Goal: Task Accomplishment & Management: Use online tool/utility

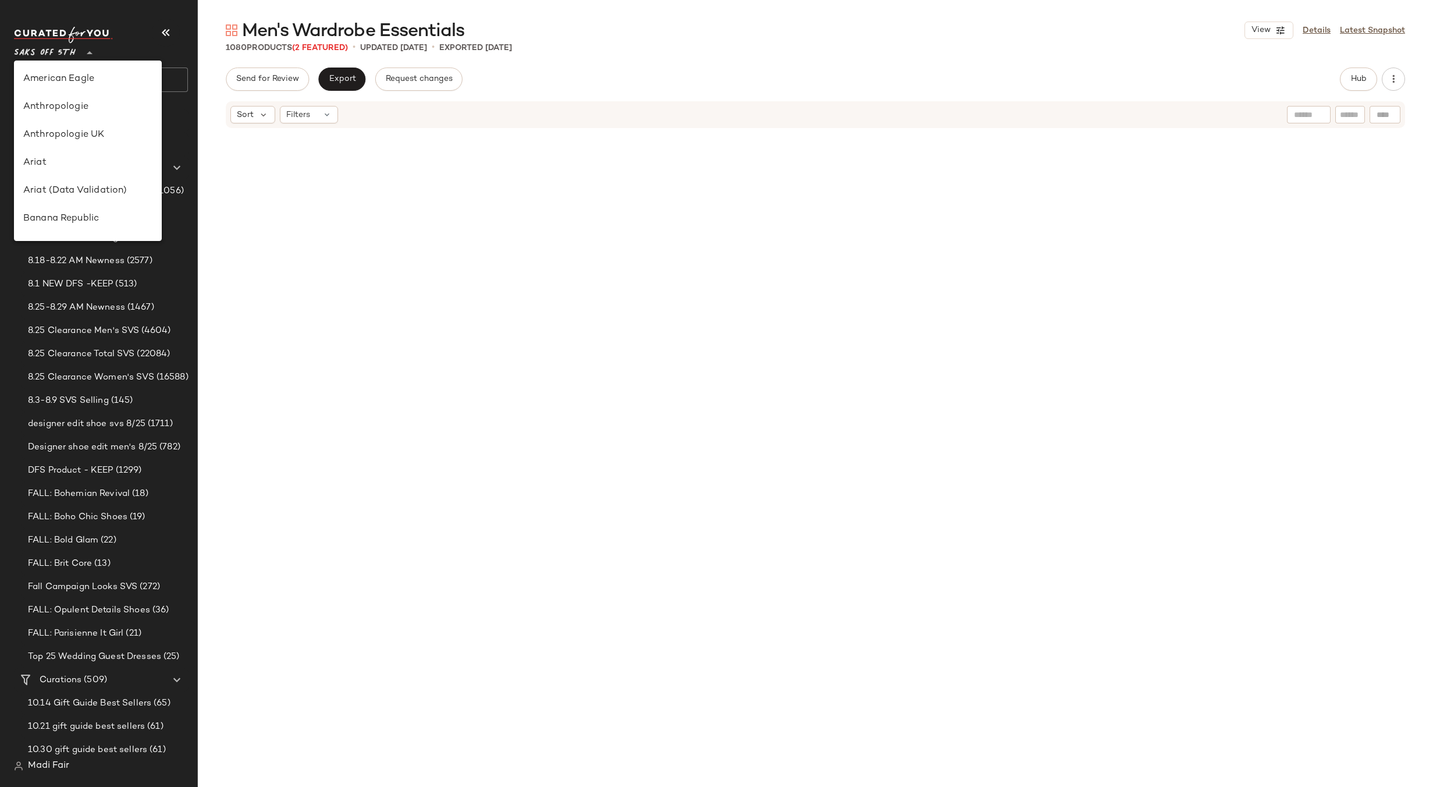
click at [108, 35] on img at bounding box center [63, 35] width 99 height 16
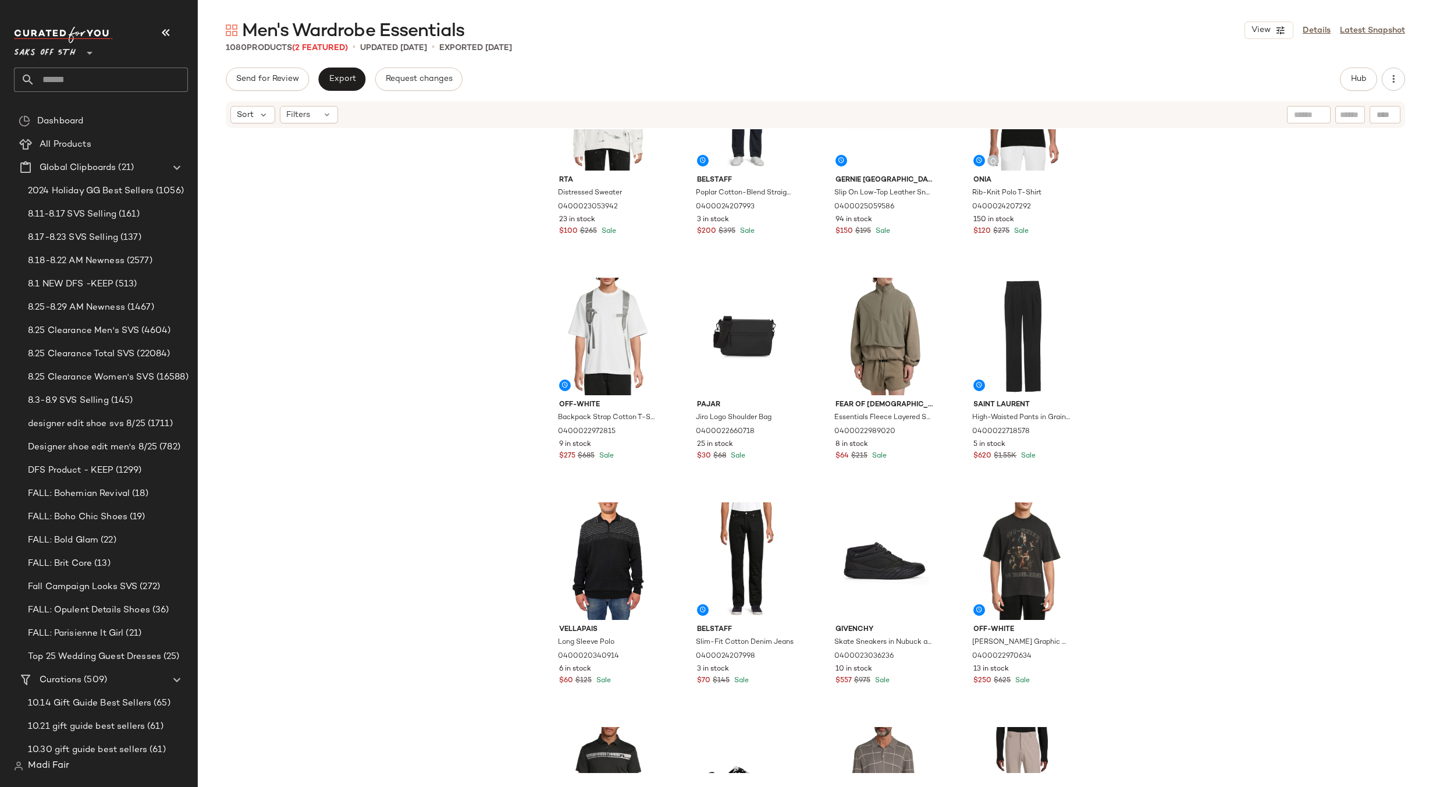
click at [76, 74] on input "text" at bounding box center [111, 80] width 153 height 24
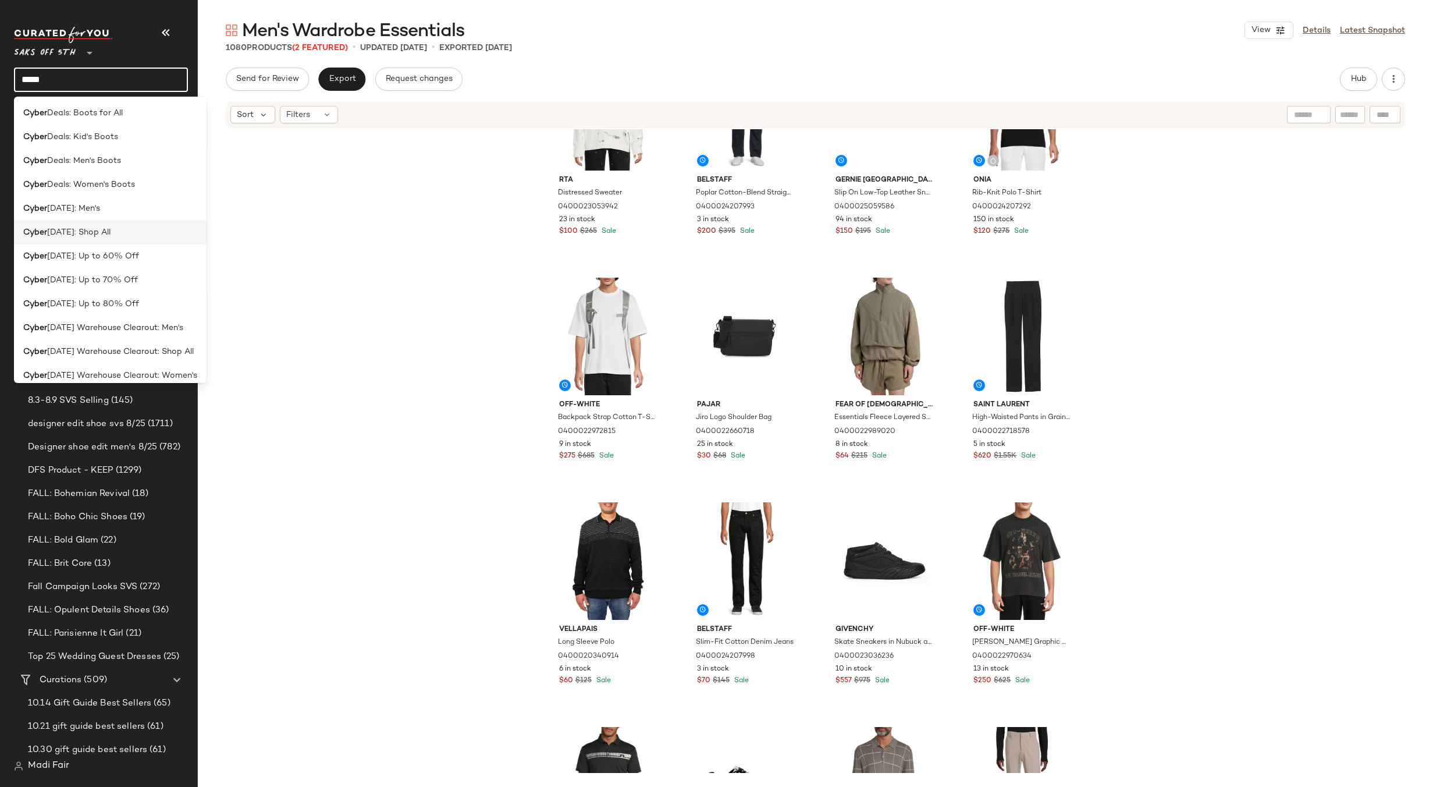
type input "*****"
click at [119, 232] on div "Cyber [DATE]: Shop All" at bounding box center [110, 232] width 174 height 12
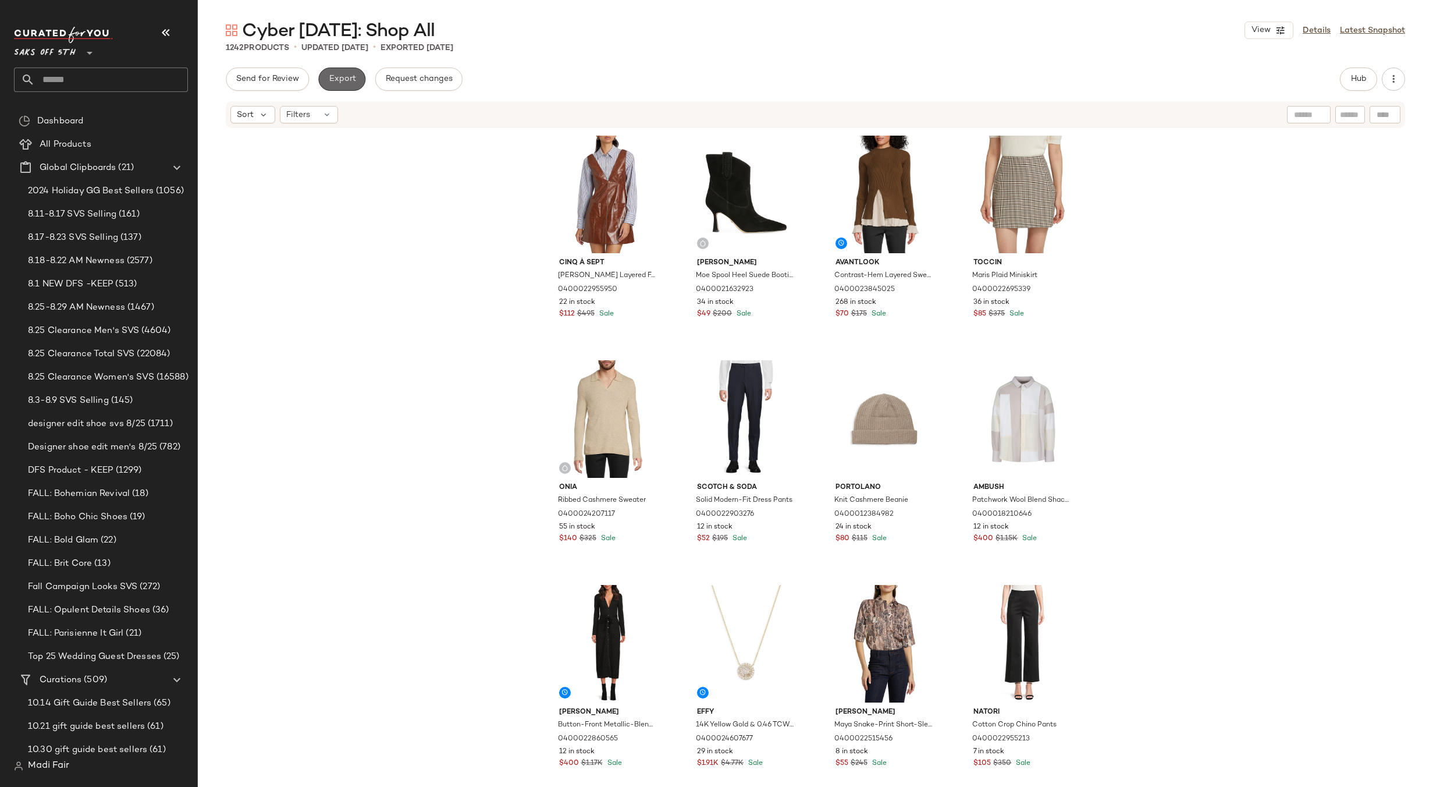
click at [342, 84] on button "Export" at bounding box center [341, 79] width 47 height 23
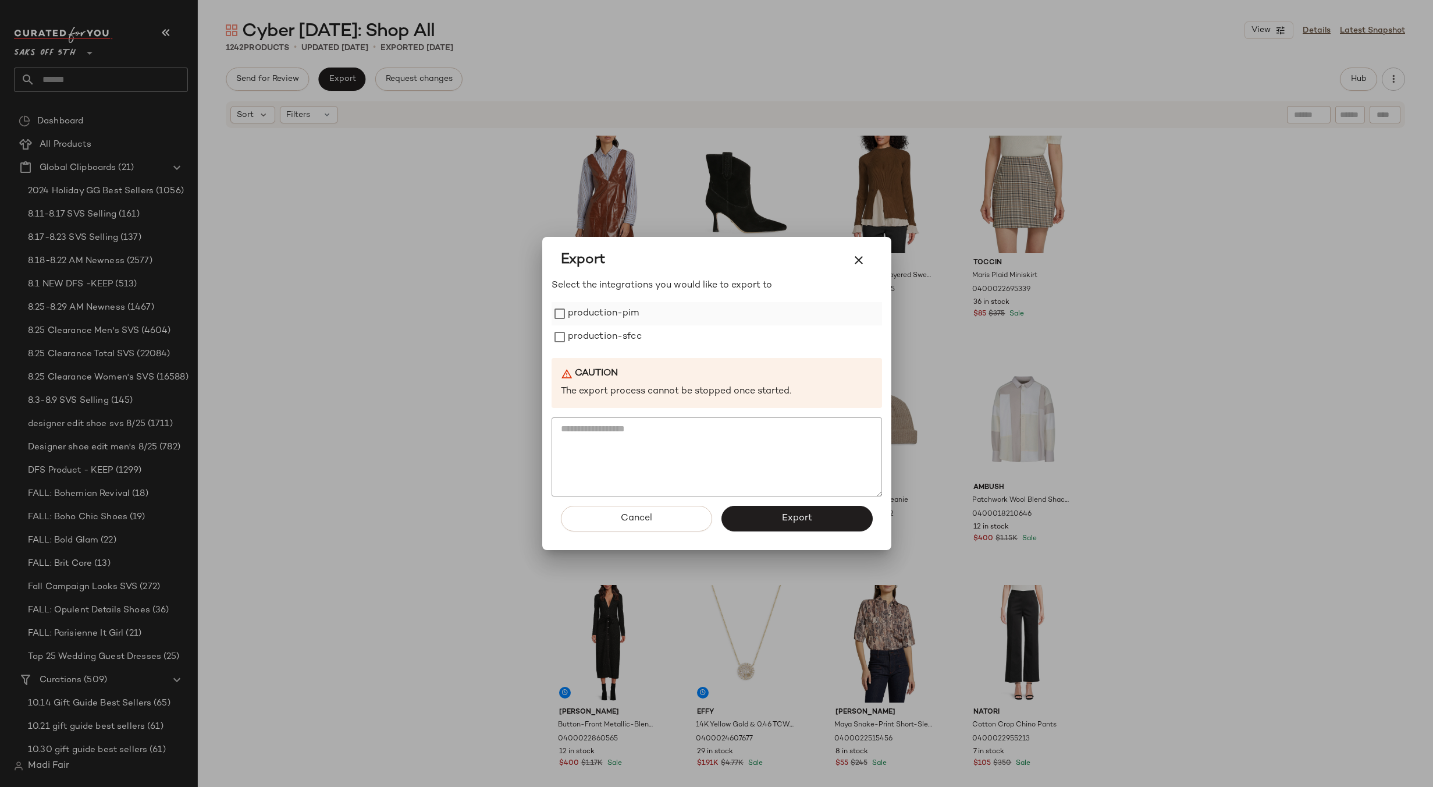
click at [609, 316] on label "production-pim" at bounding box center [604, 313] width 72 height 23
click at [609, 331] on label "production-sfcc" at bounding box center [605, 336] width 74 height 23
click at [767, 513] on button "Export" at bounding box center [797, 519] width 151 height 26
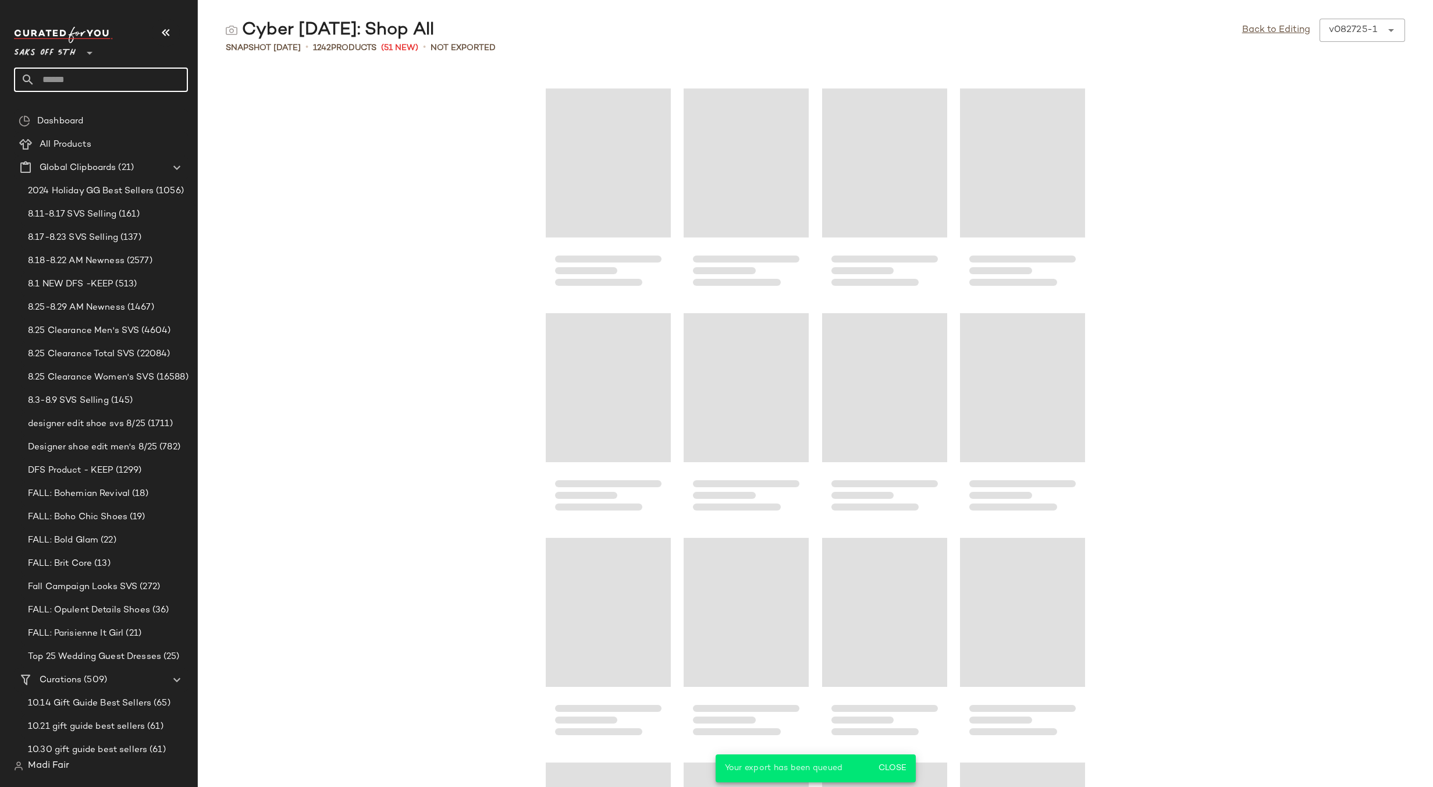
click at [72, 84] on input "text" at bounding box center [111, 80] width 153 height 24
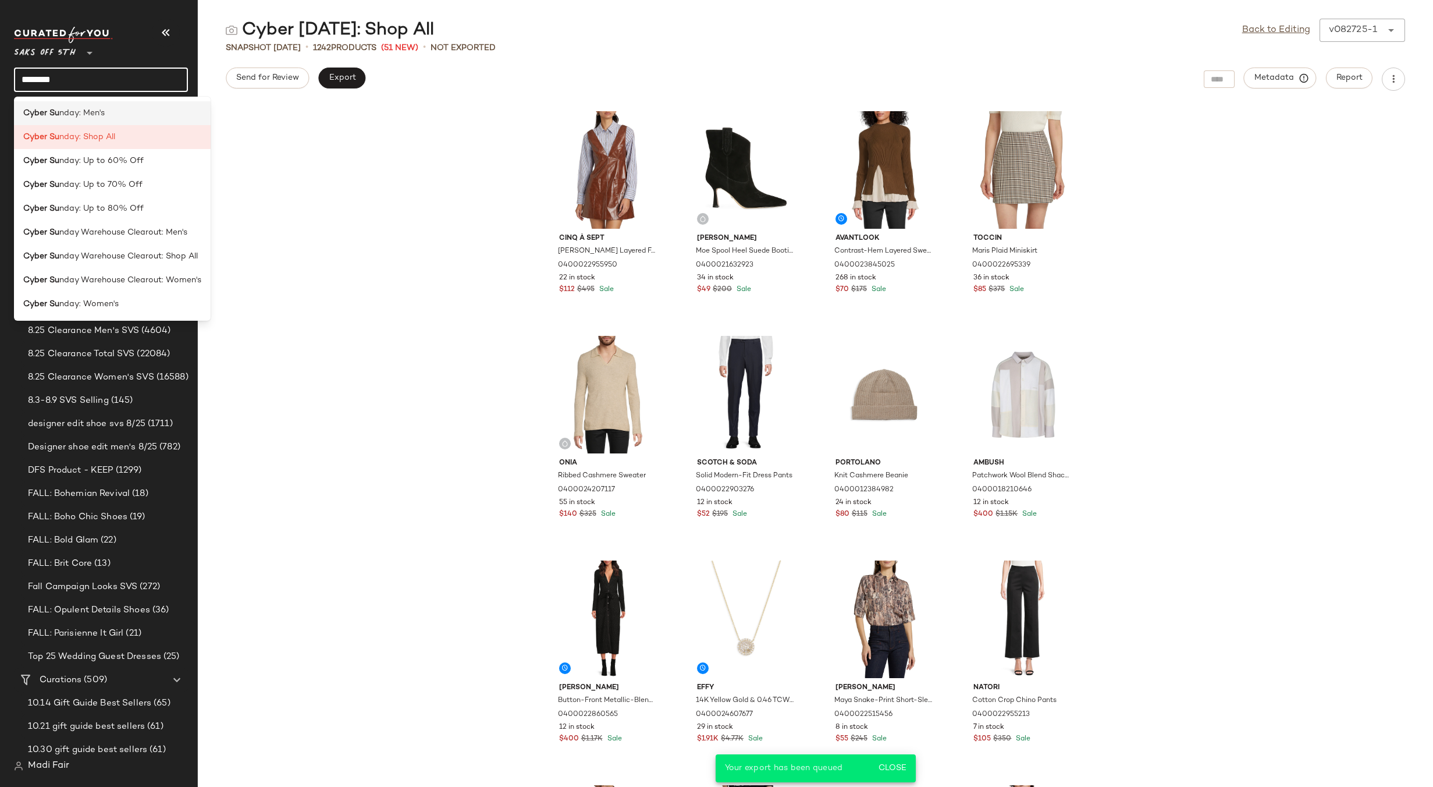
type input "********"
click at [84, 109] on span "nday: Men's" at bounding box center [81, 113] width 45 height 12
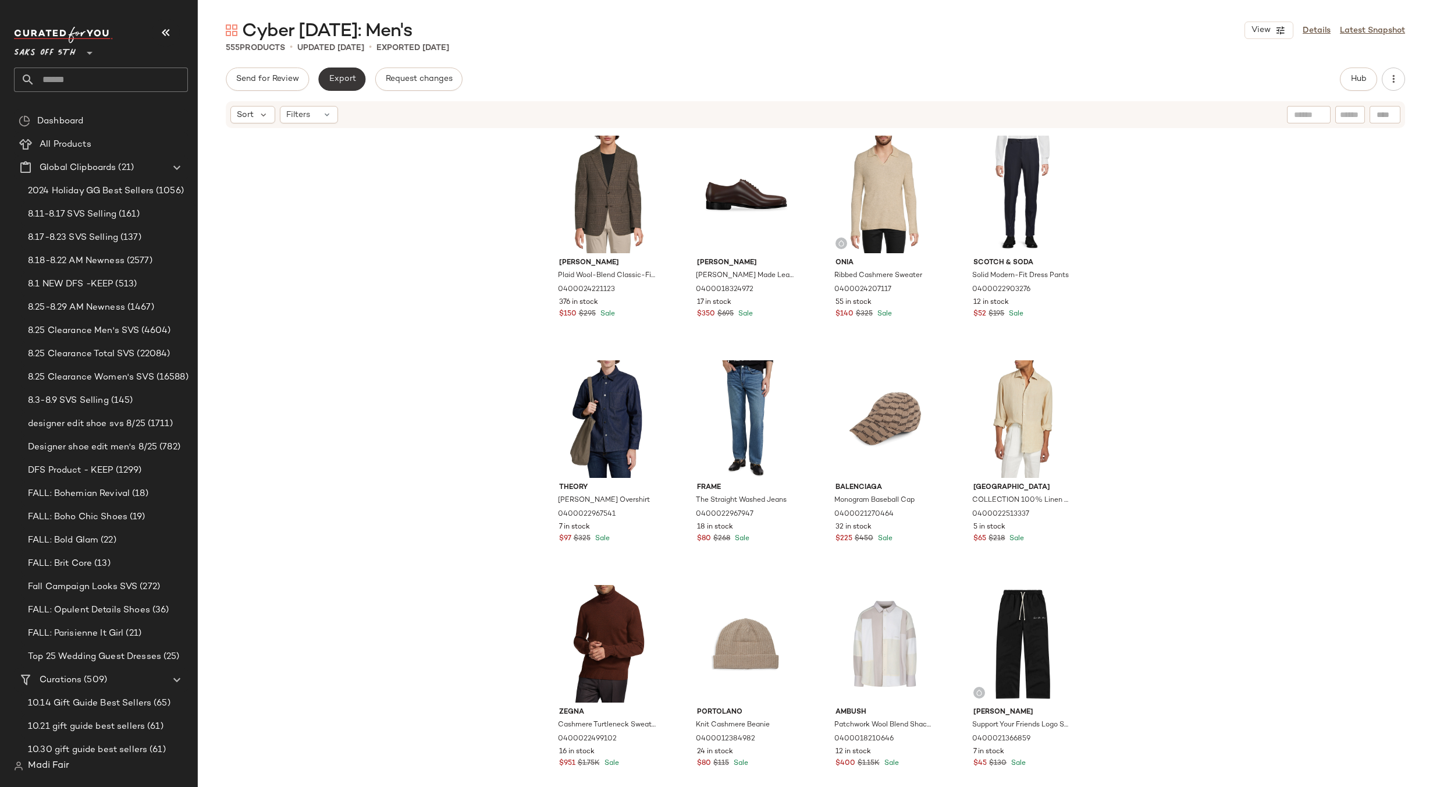
click at [351, 86] on button "Export" at bounding box center [341, 79] width 47 height 23
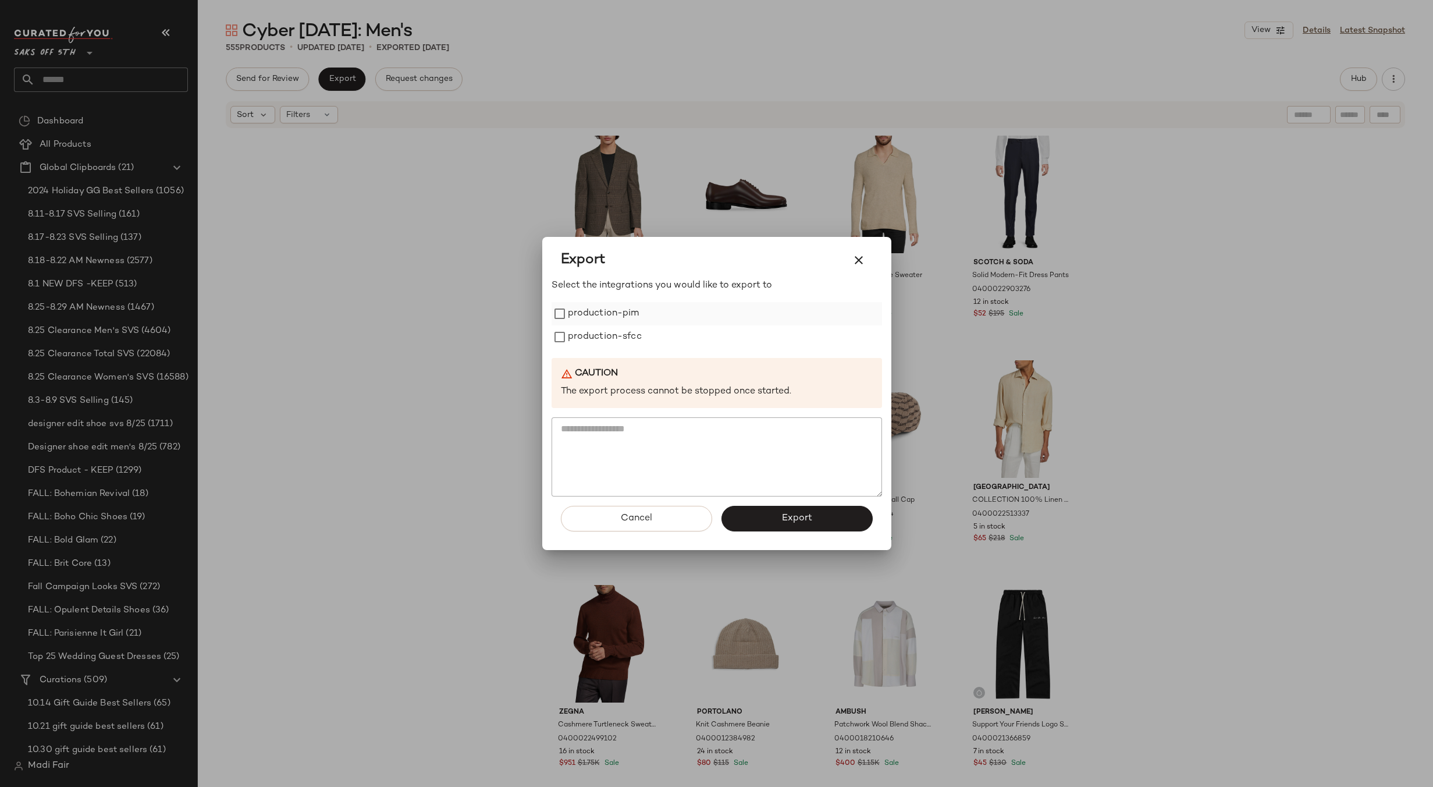
click at [611, 318] on label "production-pim" at bounding box center [604, 313] width 72 height 23
click at [610, 340] on label "production-sfcc" at bounding box center [605, 336] width 74 height 23
click at [775, 514] on button "Export" at bounding box center [797, 519] width 151 height 26
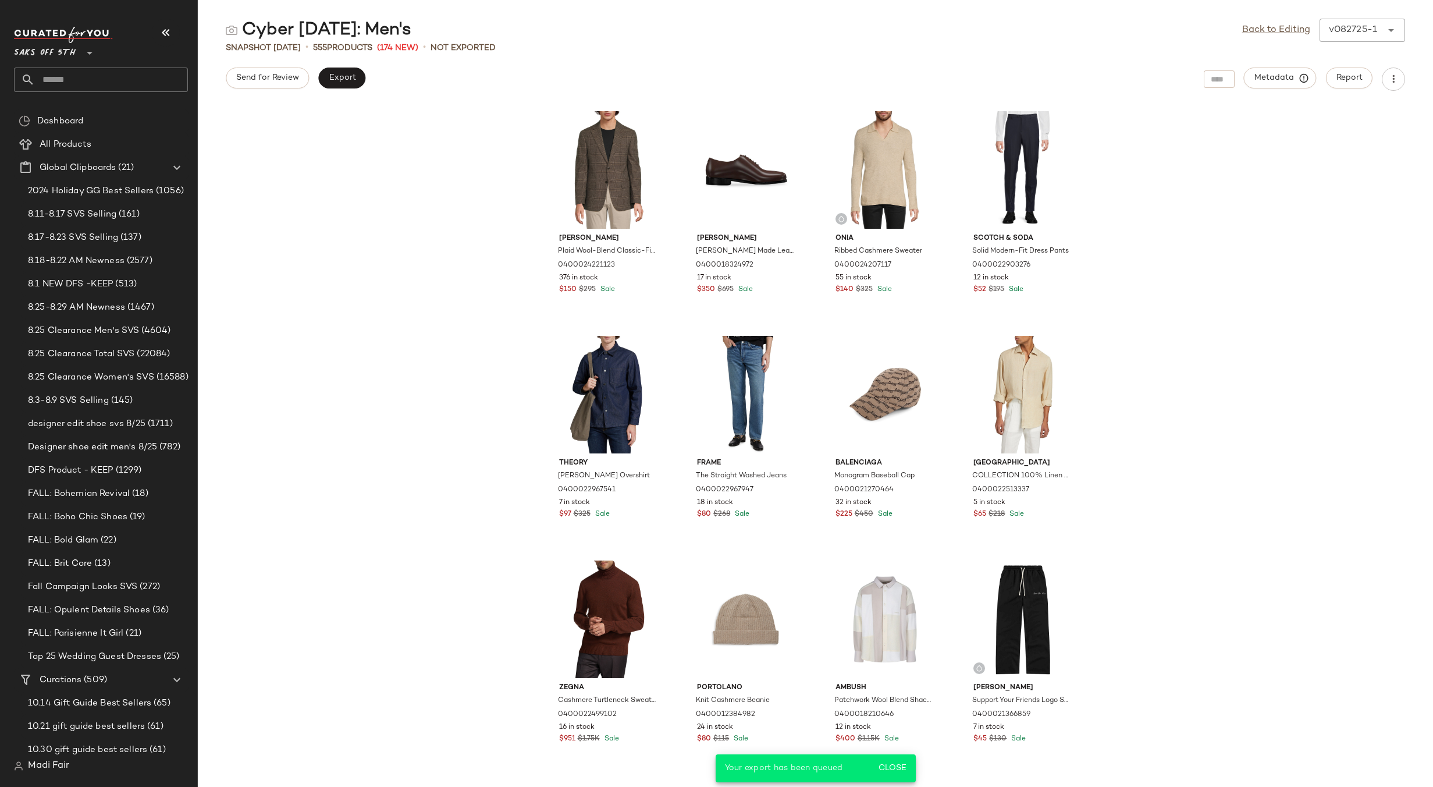
click at [113, 68] on input "text" at bounding box center [111, 80] width 153 height 24
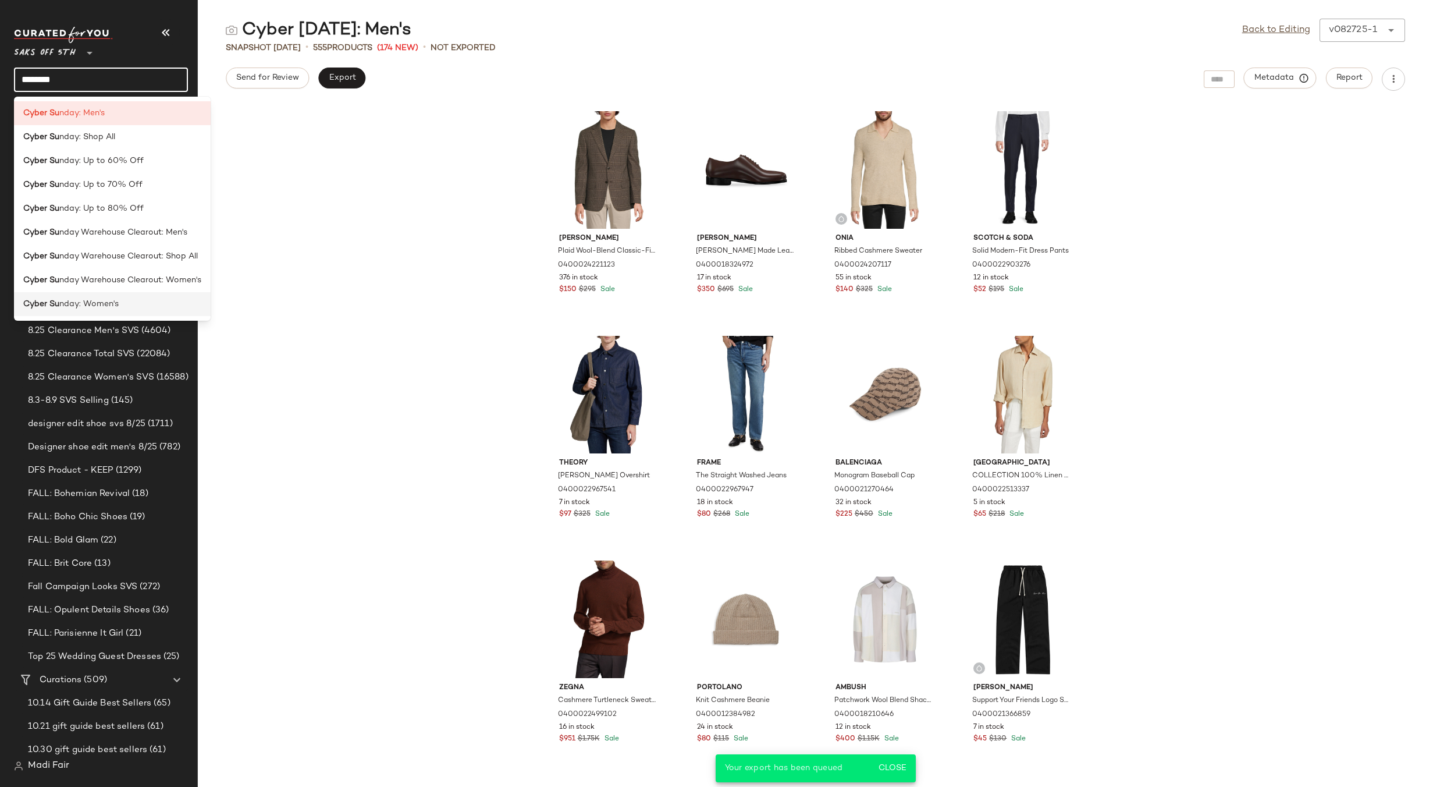
type input "********"
click at [136, 307] on div "Cyber Su nday: Women's" at bounding box center [112, 304] width 178 height 12
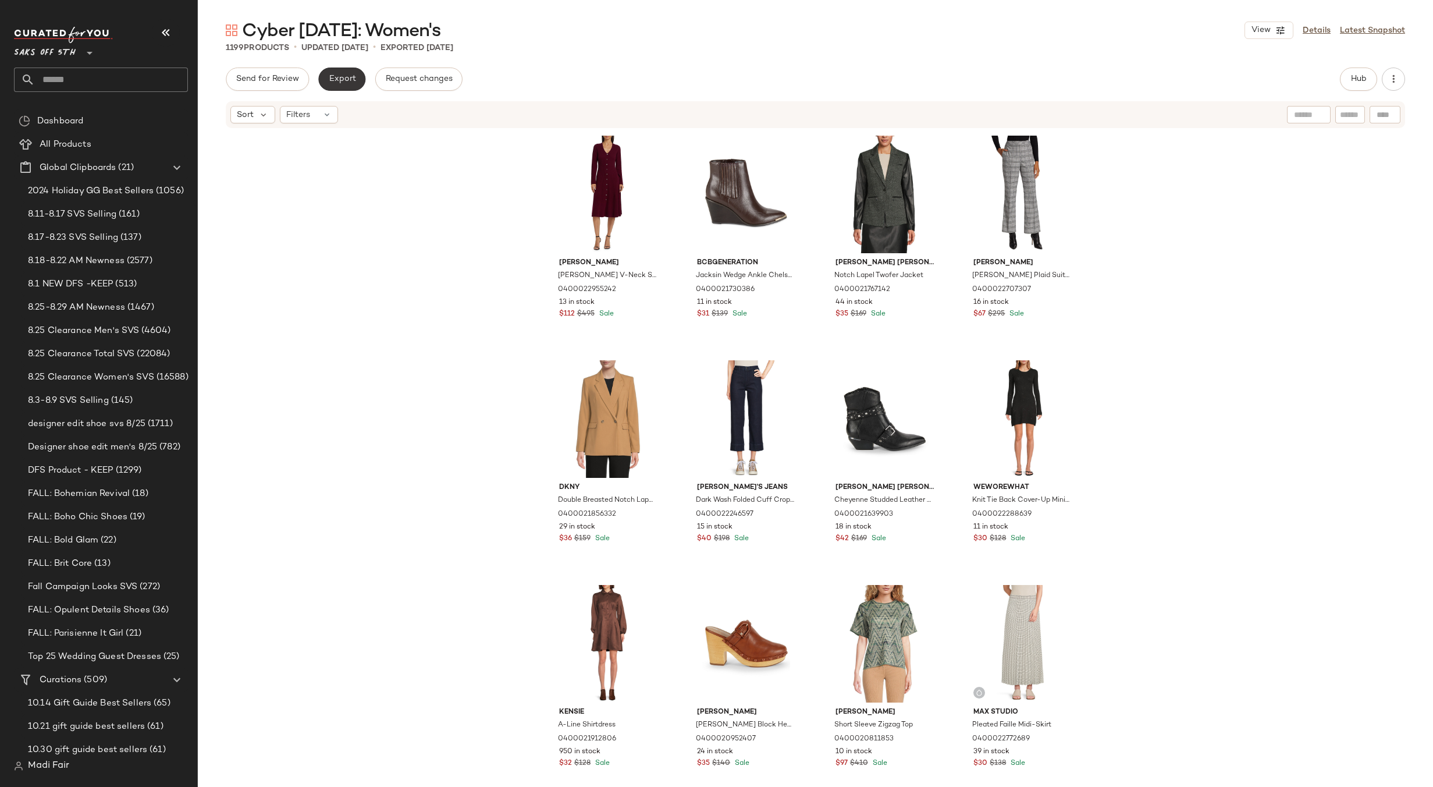
click at [347, 83] on span "Export" at bounding box center [341, 78] width 27 height 9
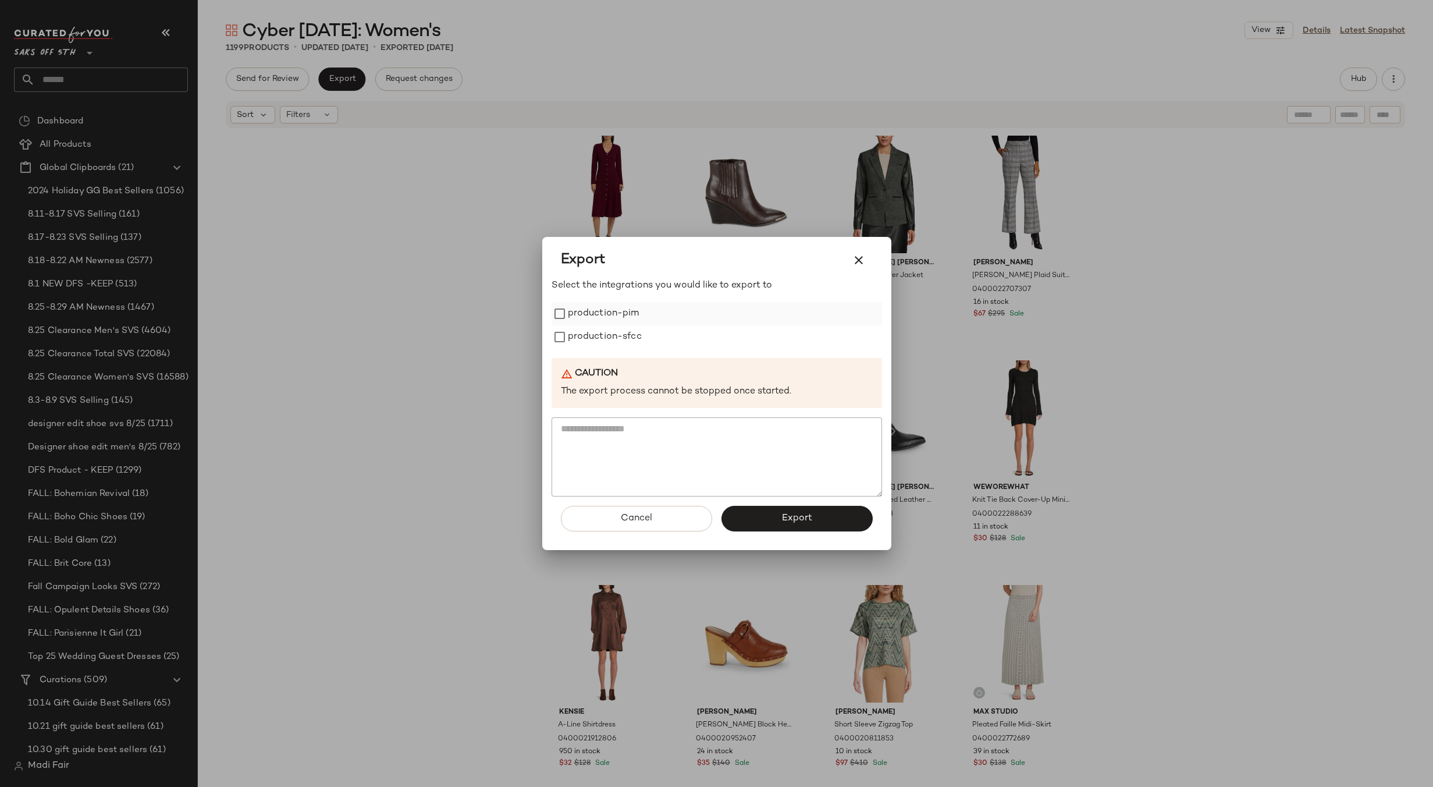
click at [633, 314] on label "production-pim" at bounding box center [604, 313] width 72 height 23
click at [629, 336] on label "production-sfcc" at bounding box center [605, 336] width 74 height 23
click at [780, 512] on button "Export" at bounding box center [797, 519] width 151 height 26
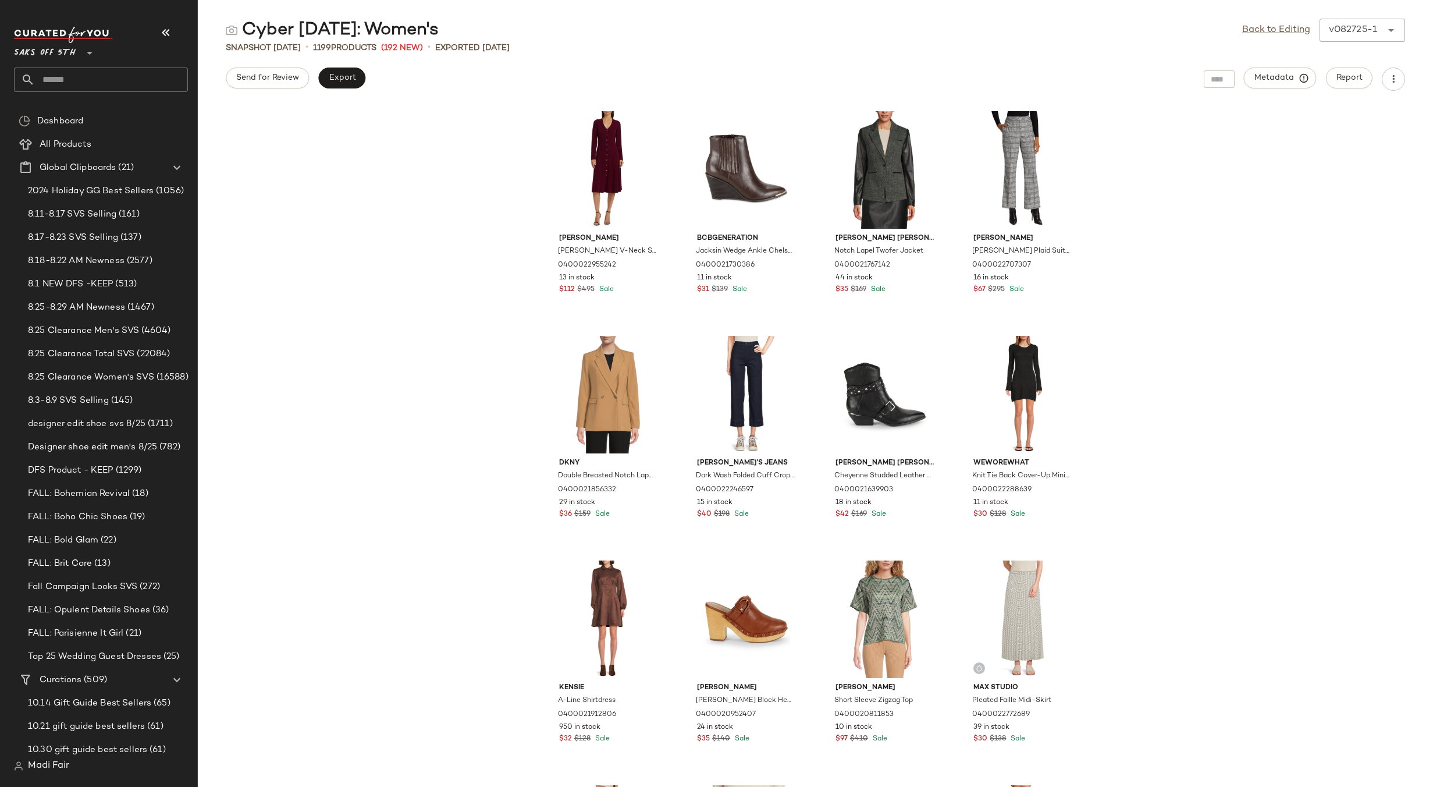
click at [72, 76] on input "text" at bounding box center [111, 80] width 153 height 24
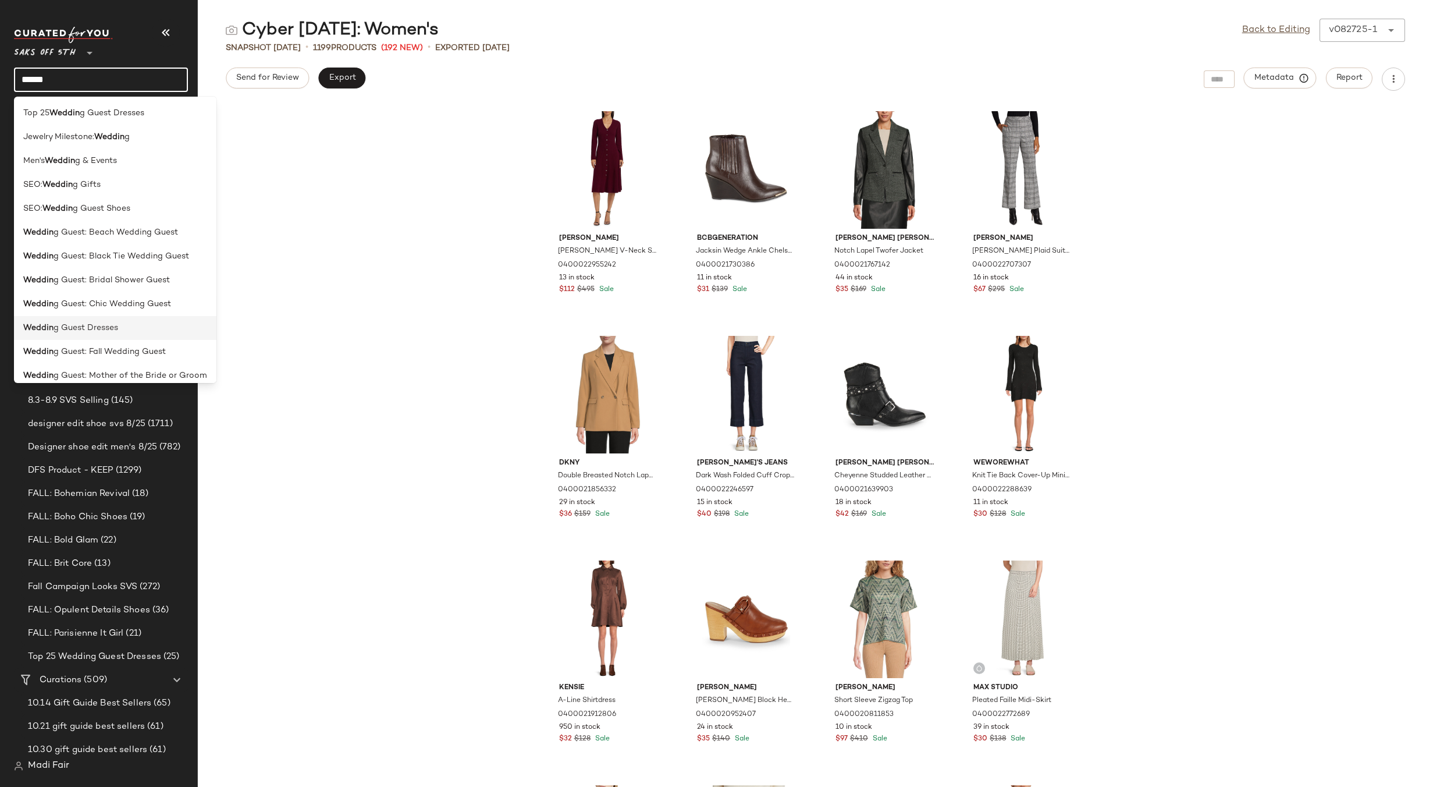
type input "******"
click at [61, 332] on span "g Guest Dresses" at bounding box center [86, 328] width 65 height 12
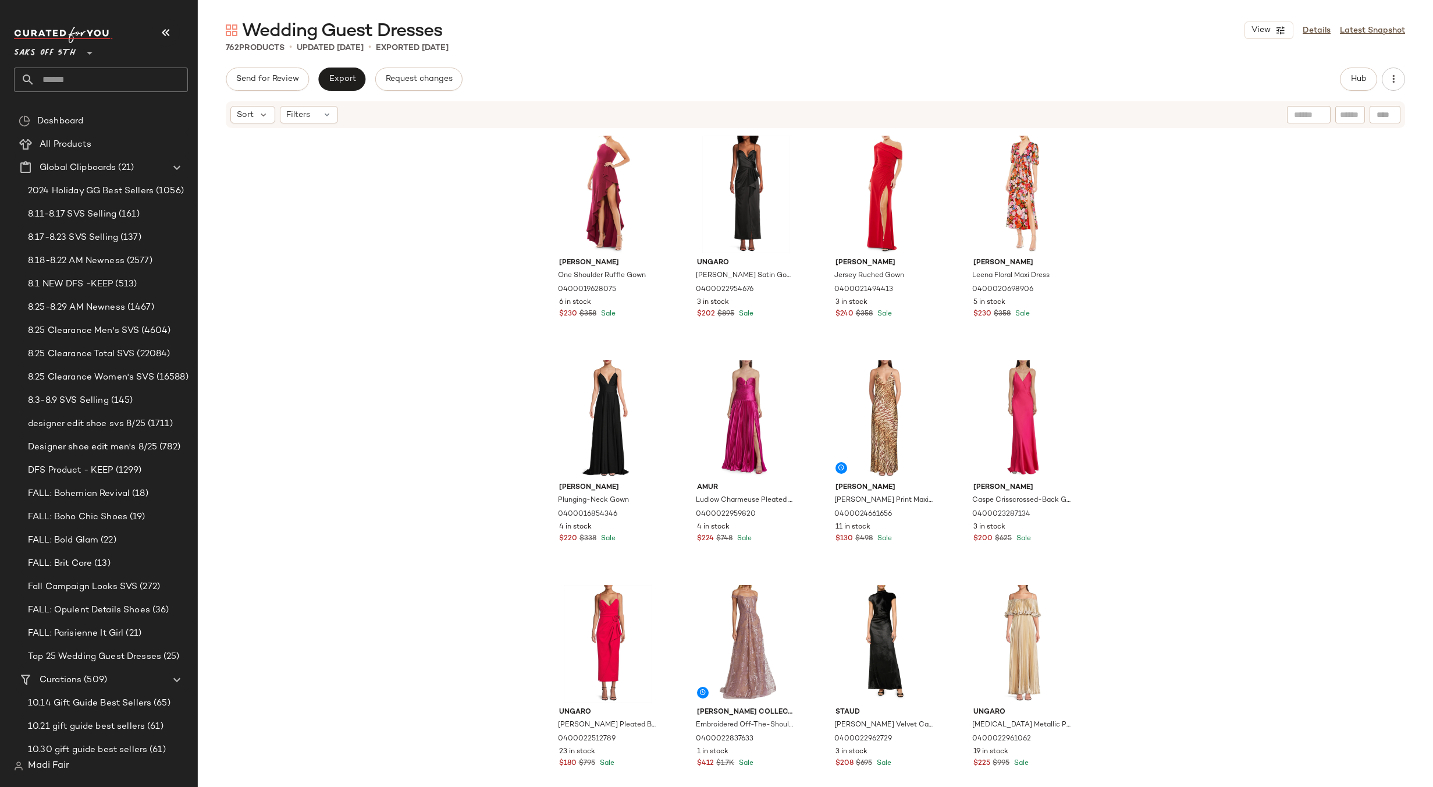
click at [457, 284] on div "[PERSON_NAME] One Shoulder Ruffle Gown 0400019628075 6 in stock $230 $358 Sale …" at bounding box center [816, 451] width 1236 height 644
click at [343, 74] on span "Export" at bounding box center [341, 78] width 27 height 9
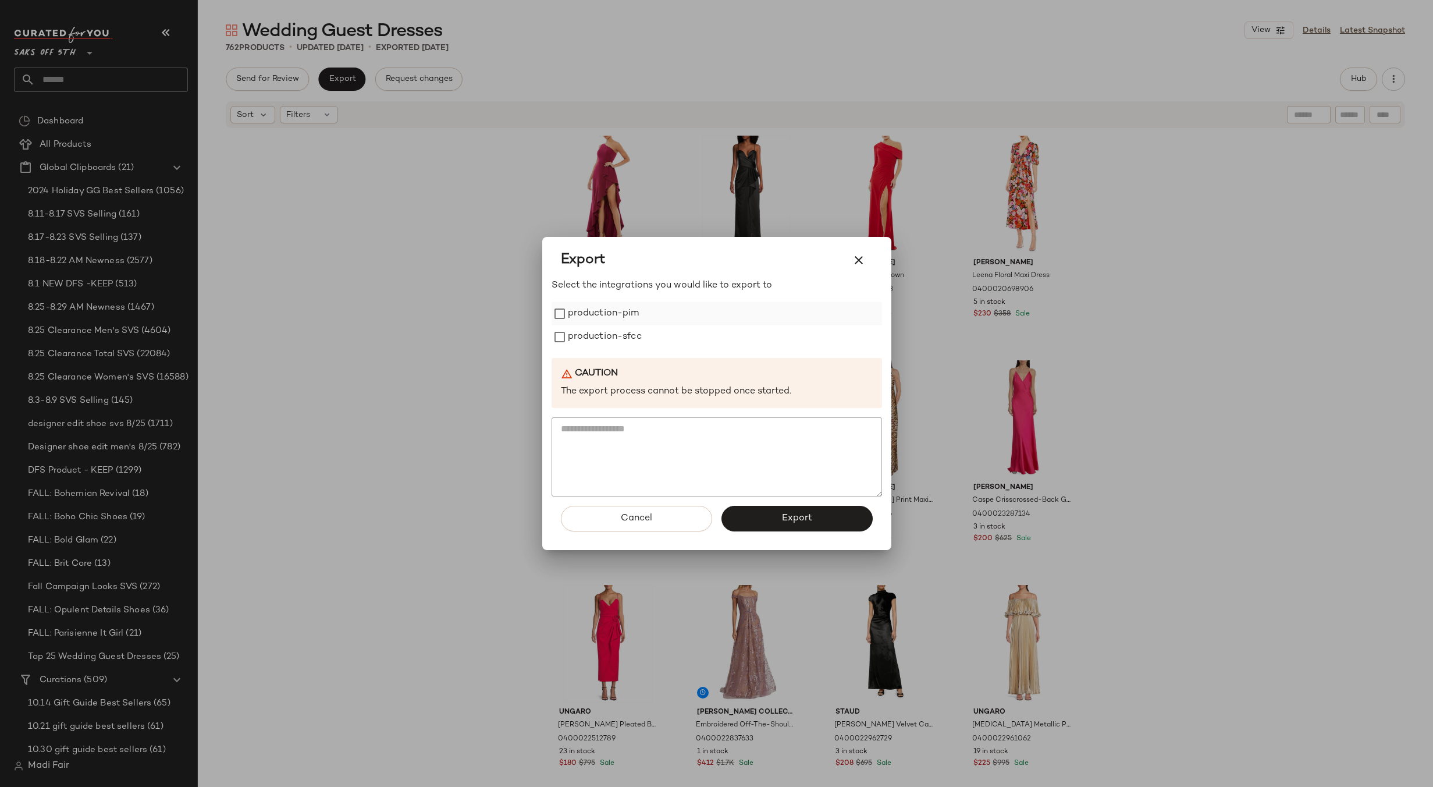
click at [630, 307] on label "production-pim" at bounding box center [604, 313] width 72 height 23
click at [623, 331] on label "production-sfcc" at bounding box center [605, 336] width 74 height 23
click at [789, 513] on span "Export" at bounding box center [797, 518] width 31 height 11
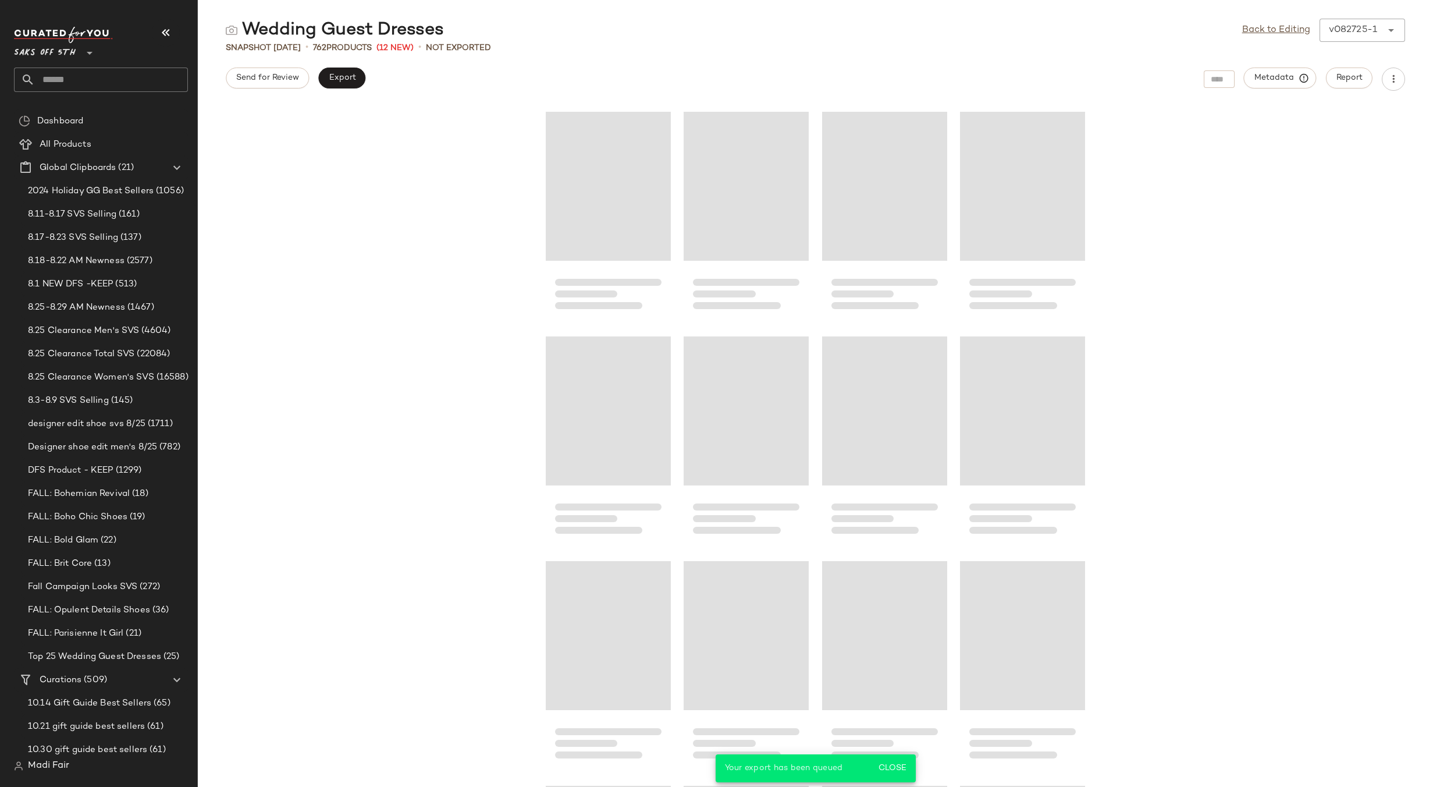
click at [83, 79] on input "text" at bounding box center [111, 80] width 153 height 24
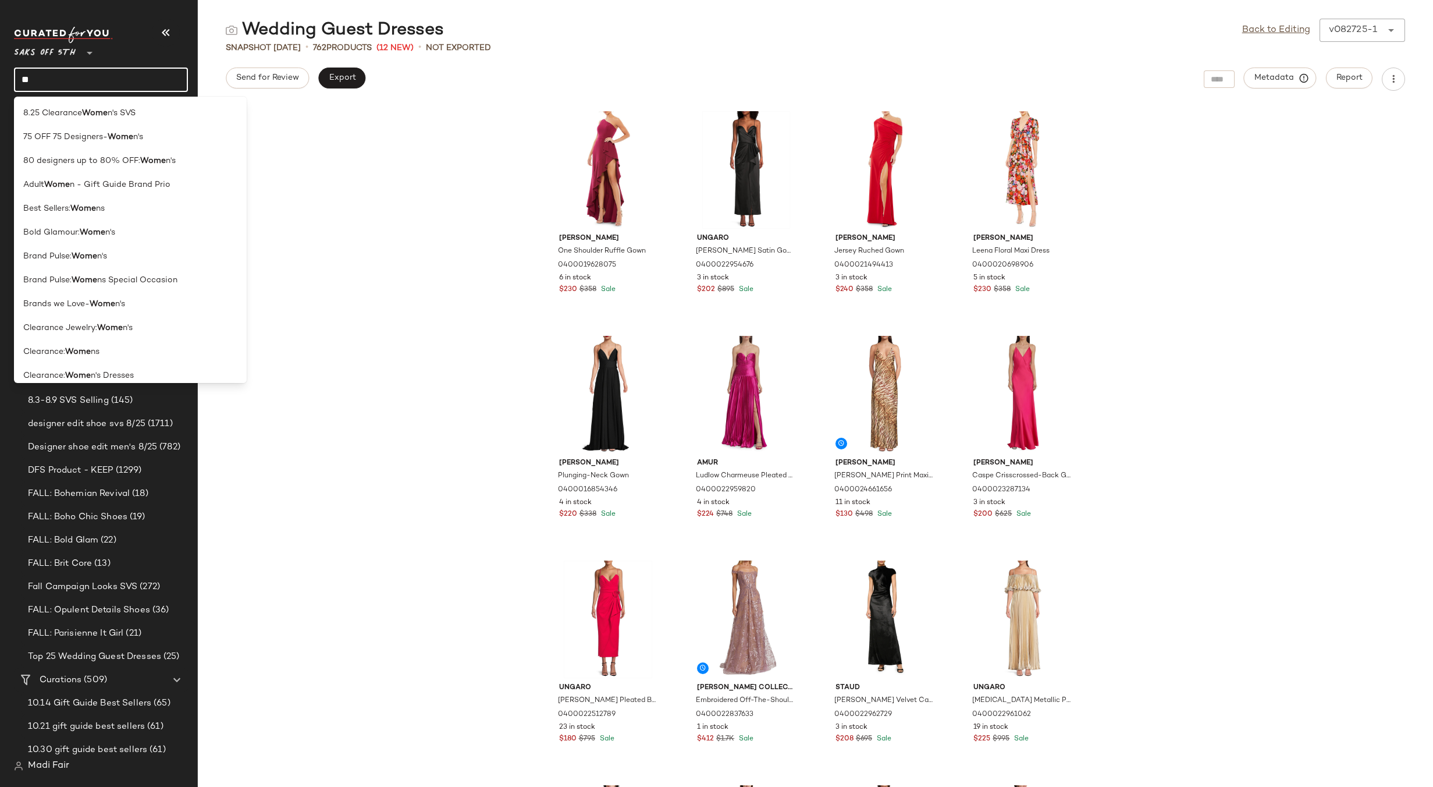
type input "*"
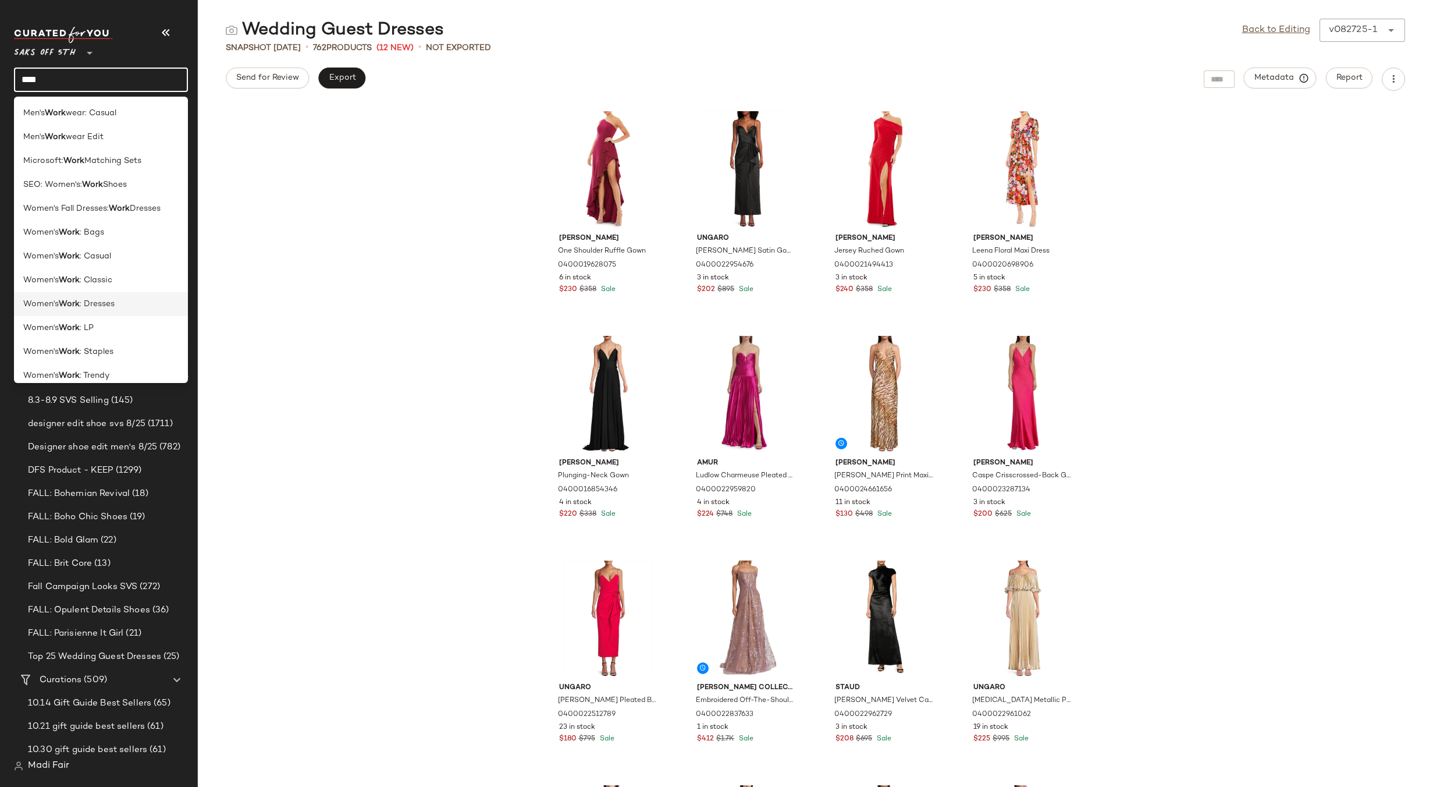
type input "****"
click at [125, 307] on div "Women's Work : Dresses" at bounding box center [100, 304] width 155 height 12
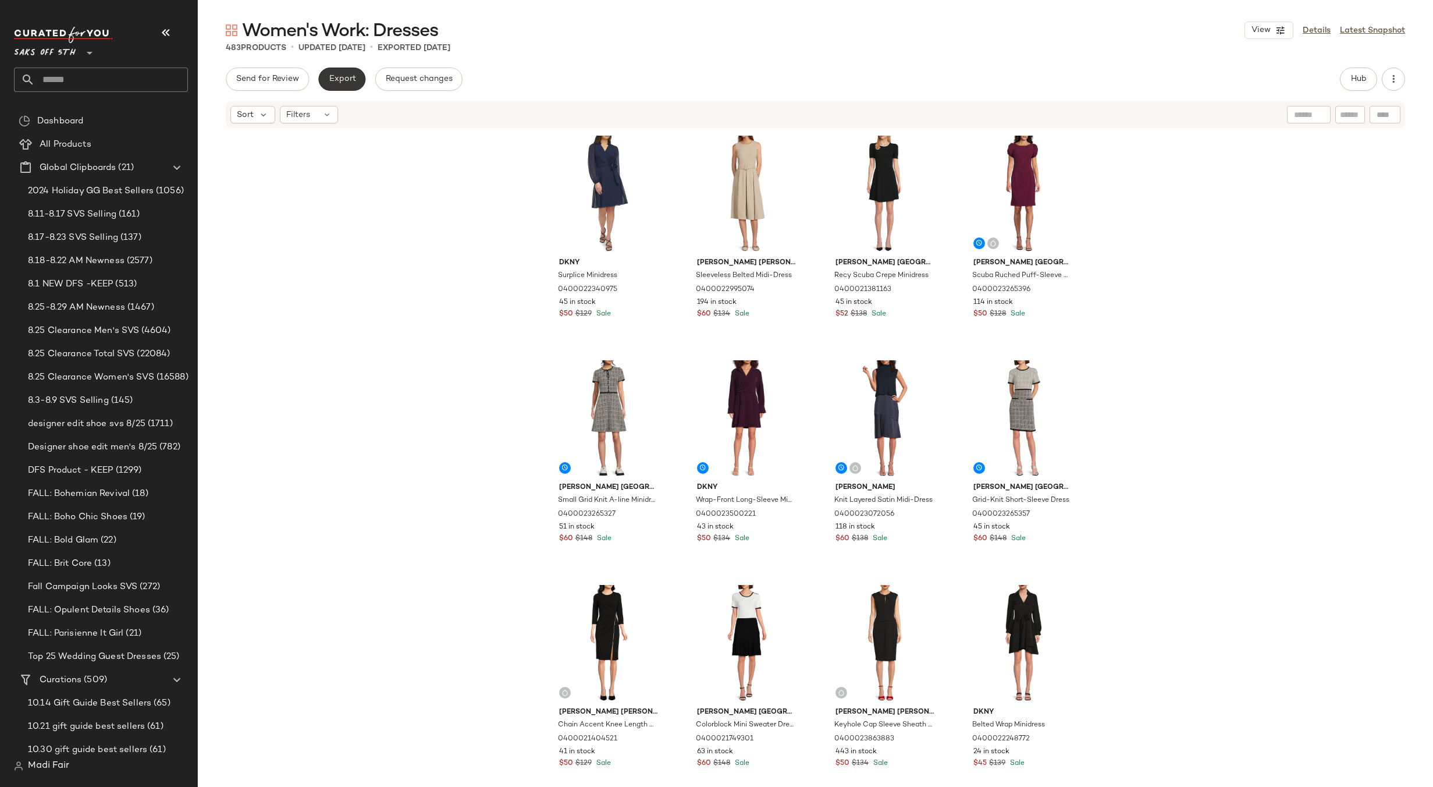
click at [346, 76] on span "Export" at bounding box center [341, 78] width 27 height 9
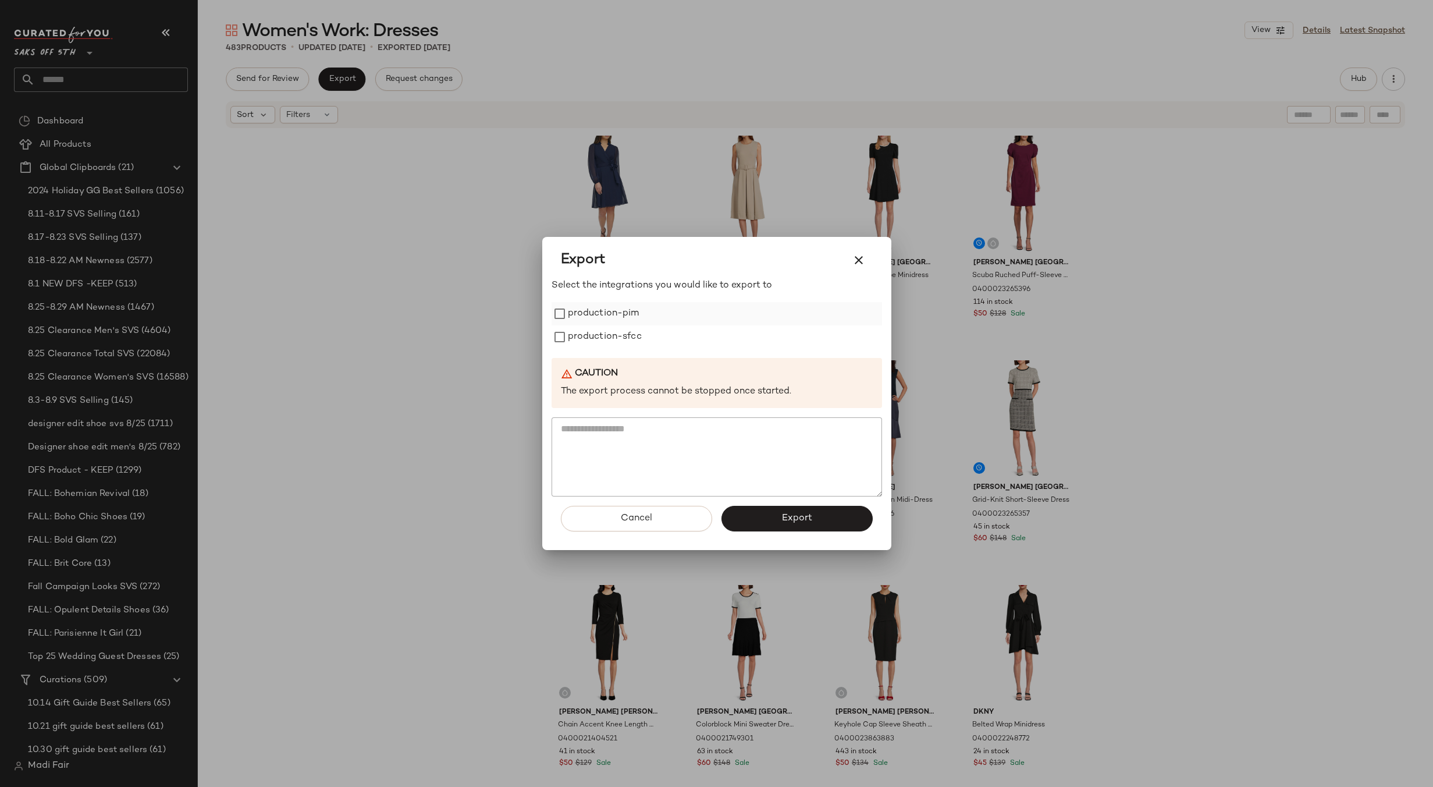
click at [595, 315] on label "production-pim" at bounding box center [604, 313] width 72 height 23
drag, startPoint x: 594, startPoint y: 335, endPoint x: 652, endPoint y: 374, distance: 69.7
click at [595, 336] on label "production-sfcc" at bounding box center [605, 336] width 74 height 23
click at [779, 521] on button "Export" at bounding box center [797, 519] width 151 height 26
